Goal: Task Accomplishment & Management: Manage account settings

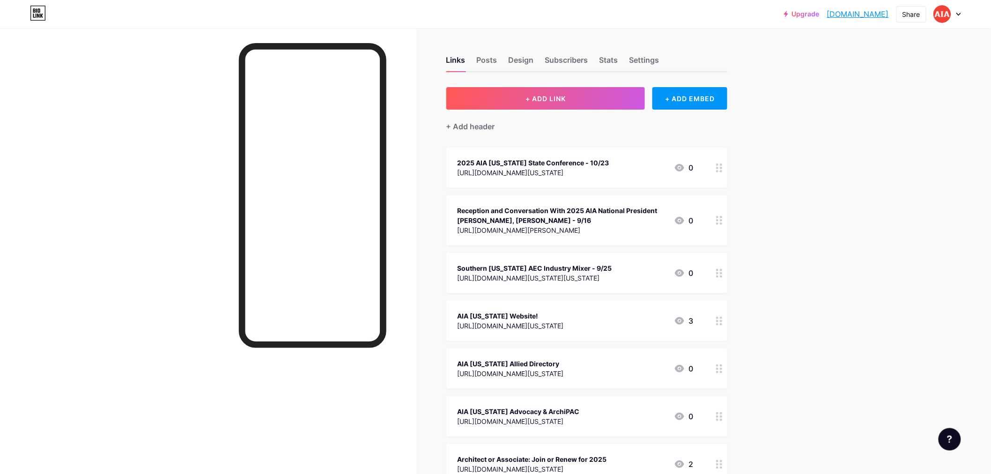
click at [591, 218] on div "Reception and Conversation With 2025 AIA National President [PERSON_NAME], [PER…" at bounding box center [561, 216] width 209 height 20
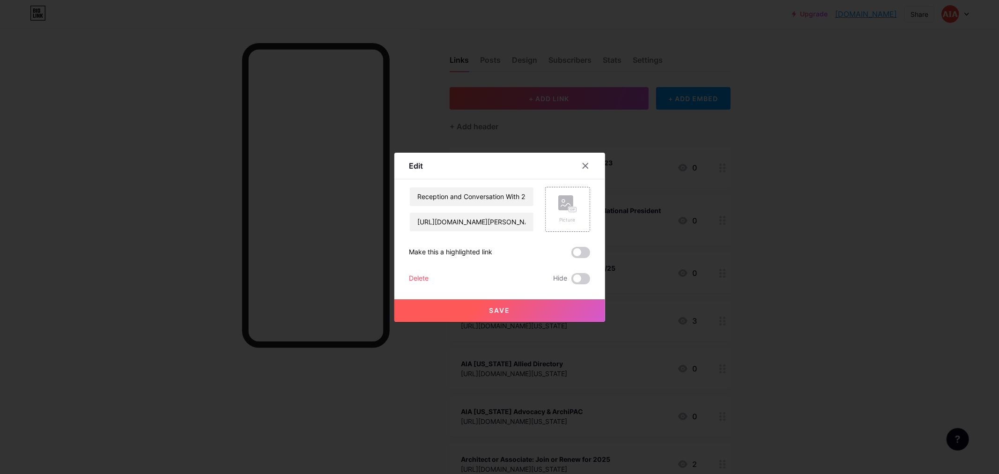
click at [425, 275] on div "Delete" at bounding box center [419, 278] width 20 height 11
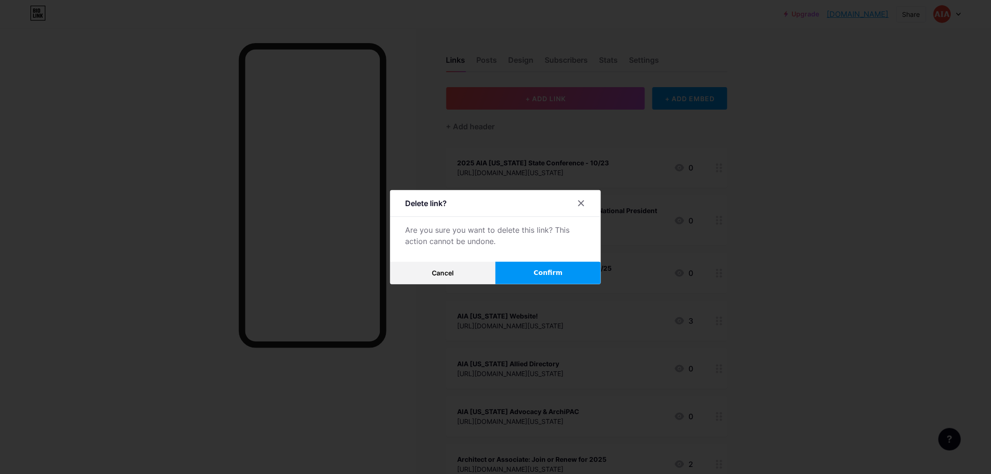
click at [534, 271] on button "Confirm" at bounding box center [547, 273] width 105 height 22
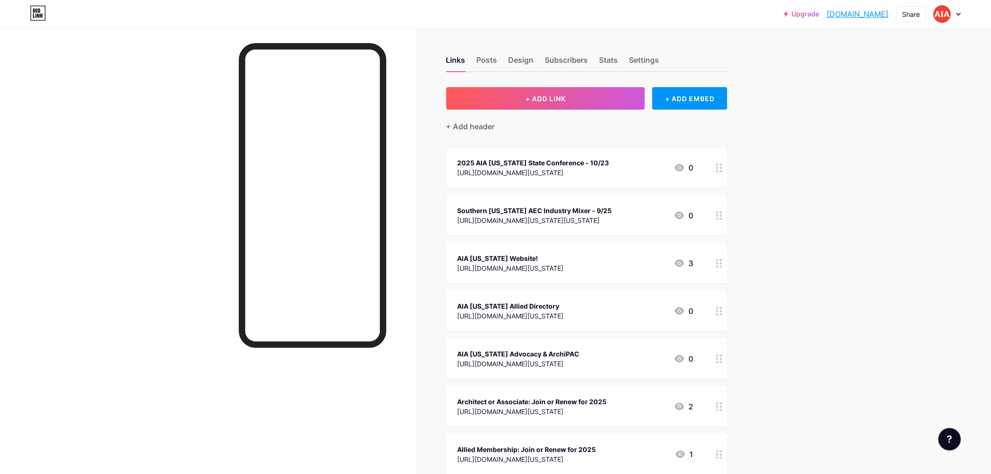
click at [958, 7] on div at bounding box center [947, 14] width 27 height 17
click at [909, 132] on li "Logout" at bounding box center [902, 131] width 116 height 25
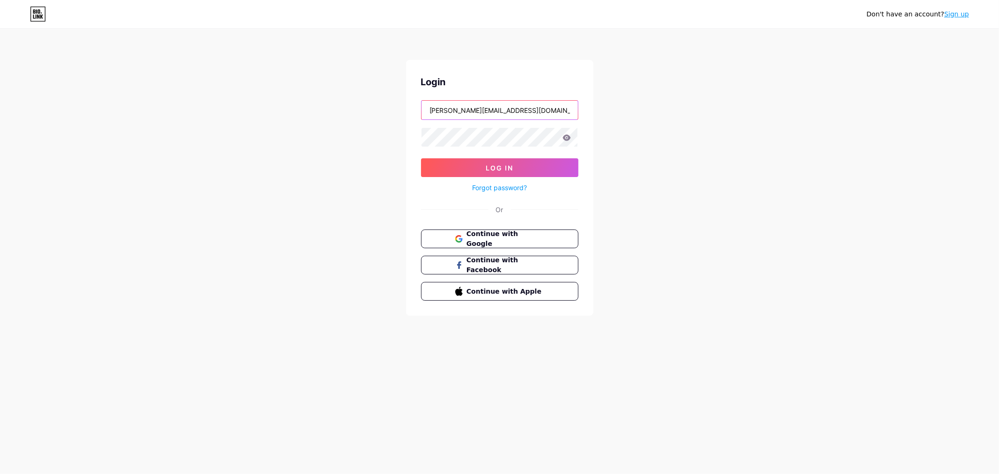
click at [518, 110] on input "[PERSON_NAME][EMAIL_ADDRESS][DOMAIN_NAME][US_STATE]" at bounding box center [499, 110] width 156 height 19
type input "[PERSON_NAME][EMAIL_ADDRESS][DOMAIN_NAME][US_STATE]"
click at [507, 165] on span "Log In" at bounding box center [500, 168] width 28 height 8
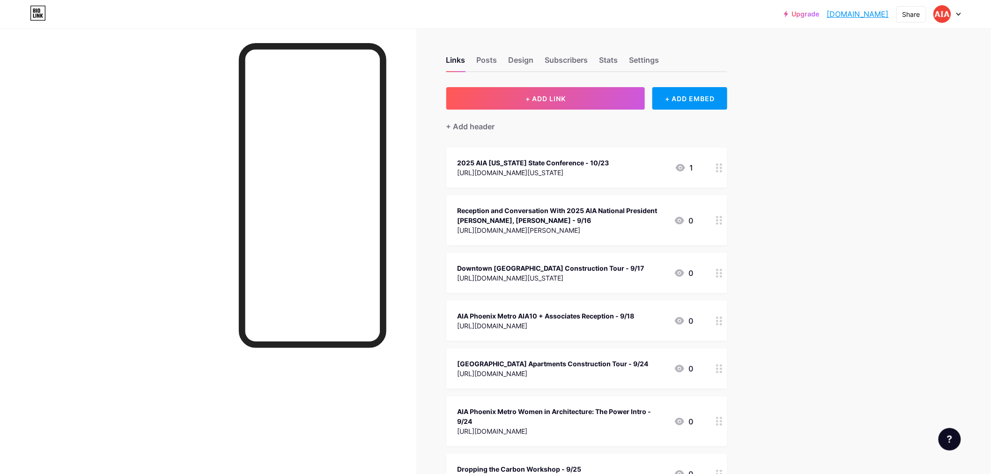
click at [562, 219] on div "Reception and Conversation With 2025 AIA National President [PERSON_NAME], [PER…" at bounding box center [561, 216] width 209 height 20
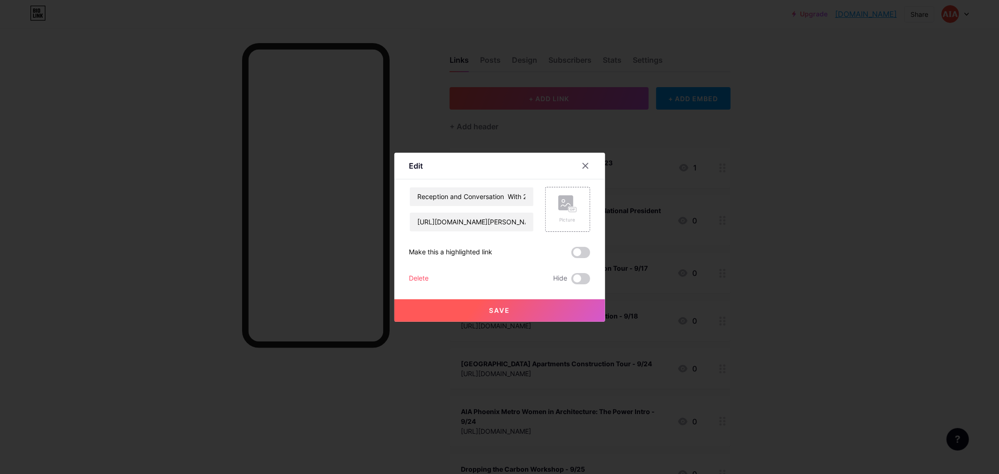
click at [410, 273] on div "Delete" at bounding box center [419, 278] width 20 height 11
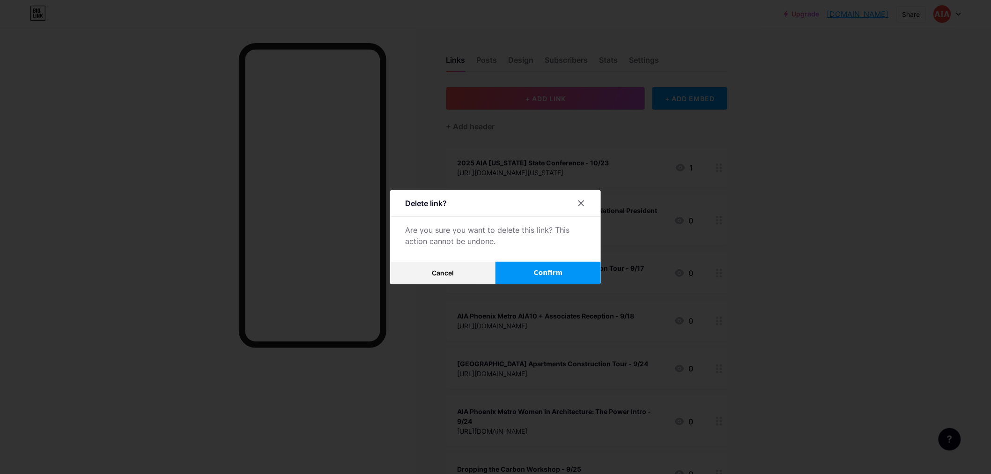
click at [541, 273] on span "Confirm" at bounding box center [548, 273] width 29 height 10
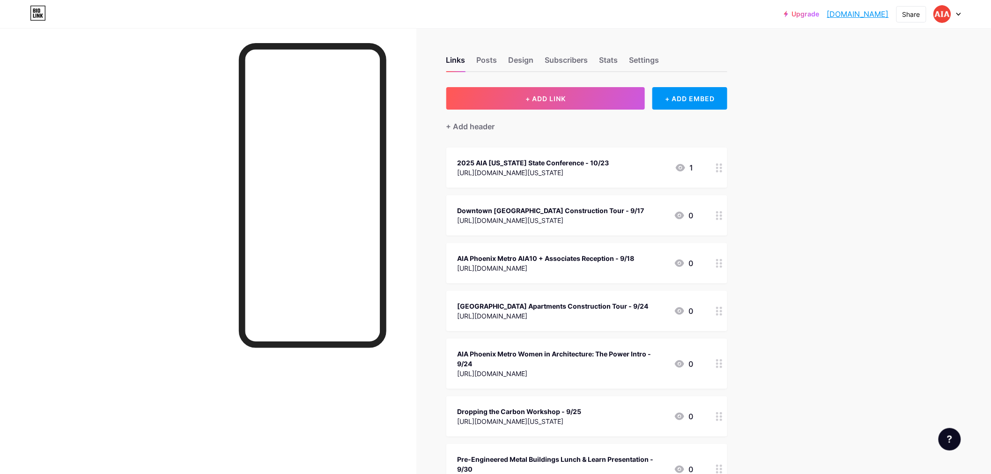
click at [960, 7] on div at bounding box center [947, 14] width 27 height 17
click at [910, 131] on li "Logout" at bounding box center [902, 131] width 116 height 25
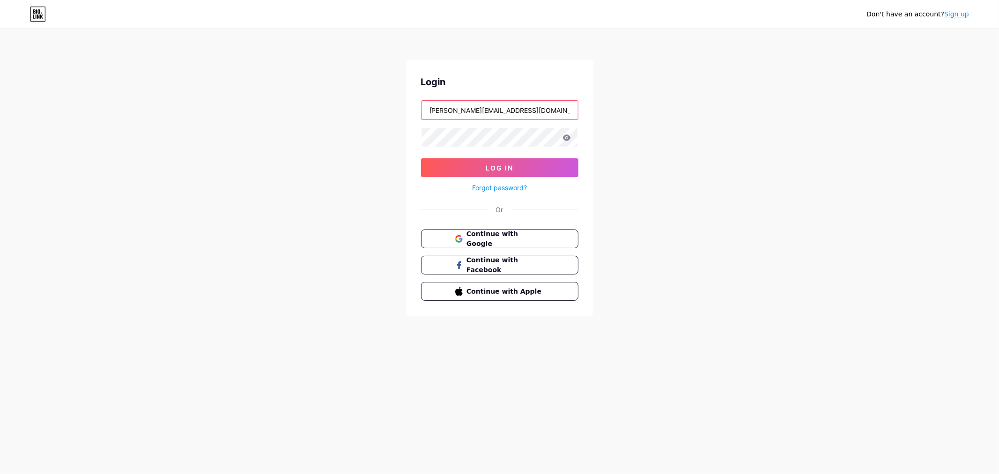
click at [525, 112] on input "[PERSON_NAME][EMAIL_ADDRESS][DOMAIN_NAME][US_STATE]" at bounding box center [499, 110] width 156 height 19
type input "[EMAIL_ADDRESS][DOMAIN_NAME][US_STATE]"
click at [511, 170] on span "Log In" at bounding box center [500, 168] width 28 height 8
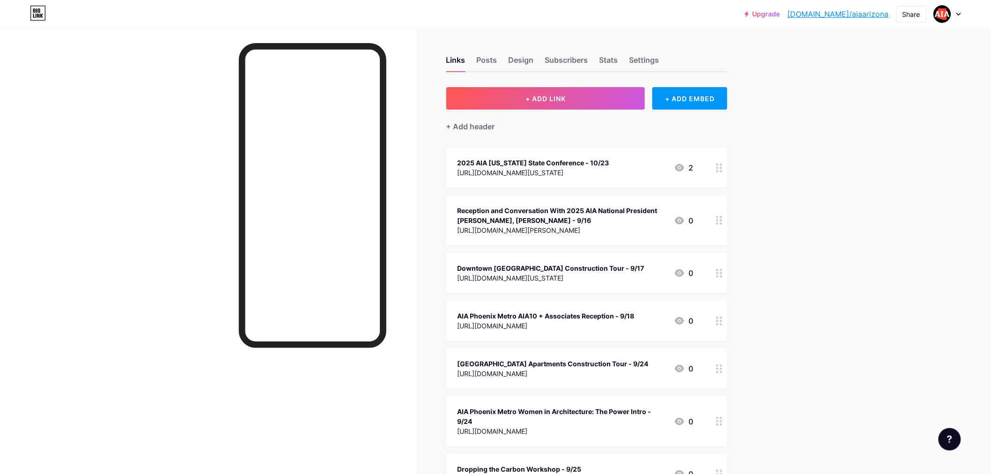
click at [554, 222] on div "Reception and Conversation With 2025 AIA National President [PERSON_NAME], [PER…" at bounding box center [561, 216] width 209 height 20
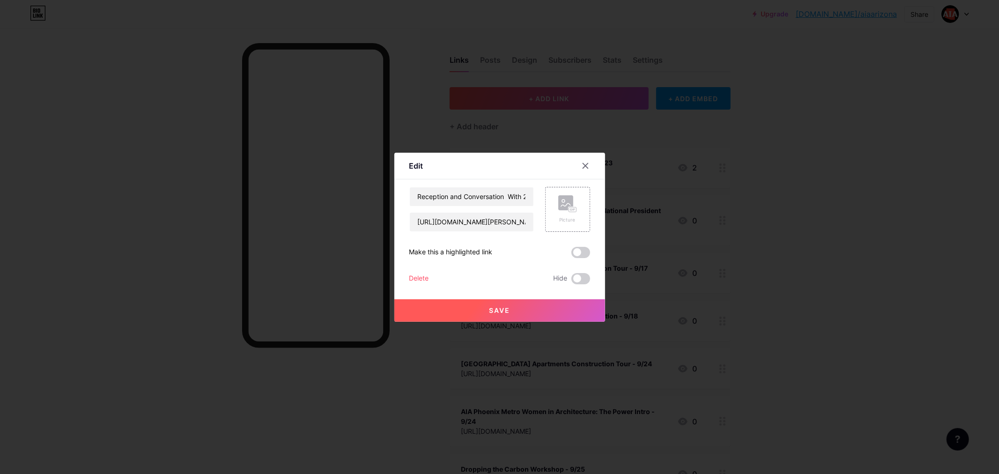
click at [417, 277] on div "Delete" at bounding box center [419, 278] width 20 height 11
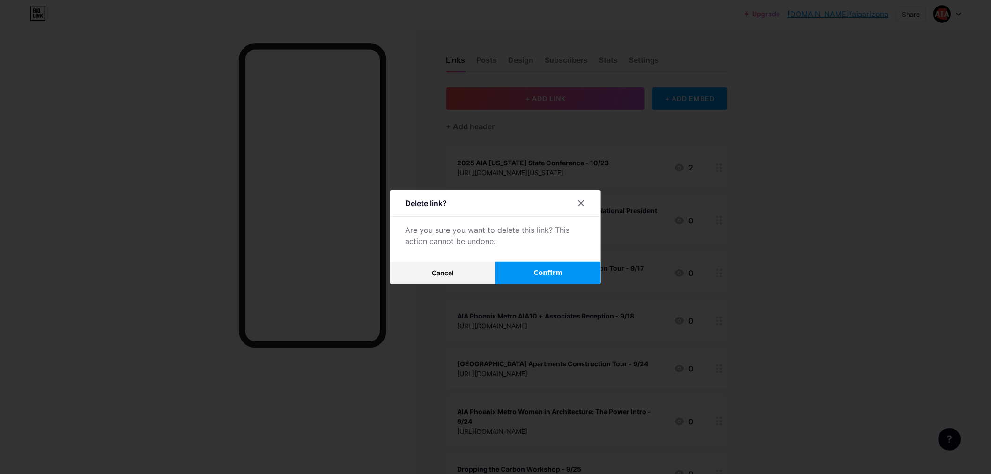
click at [545, 275] on span "Confirm" at bounding box center [548, 273] width 29 height 10
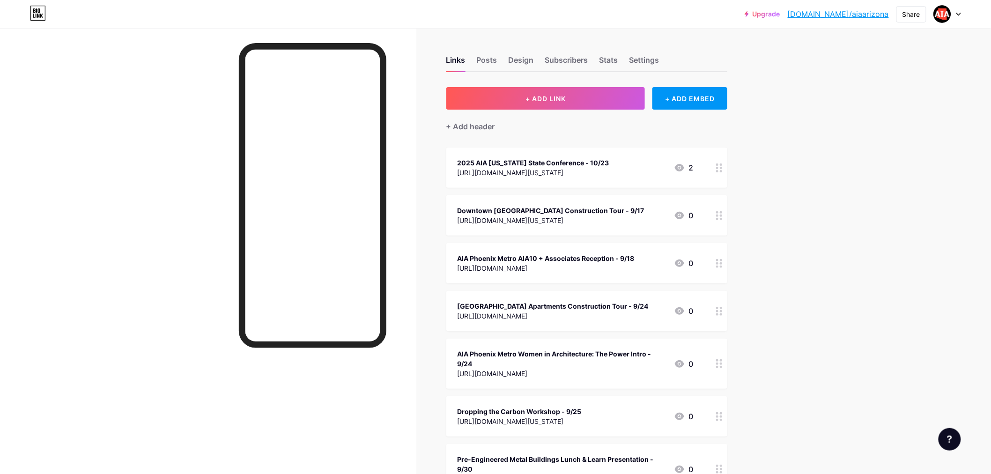
click at [180, 65] on div at bounding box center [208, 265] width 416 height 474
